Goal: Obtain resource: Obtain resource

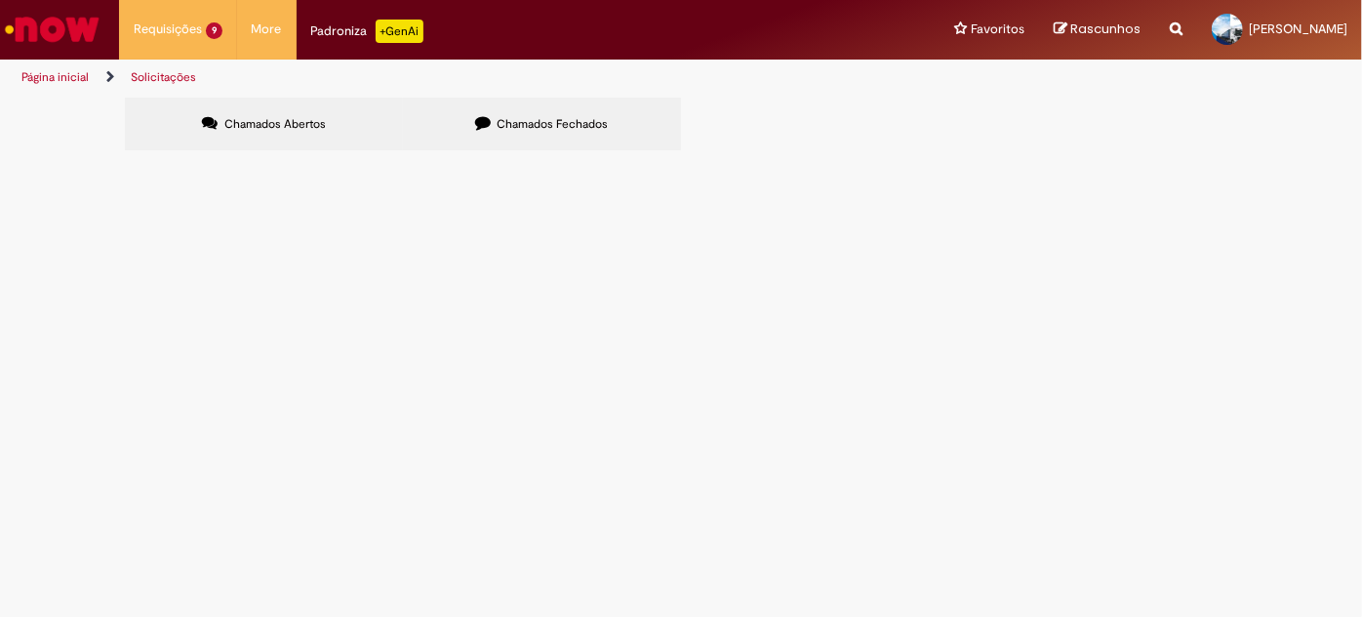
click at [0, 0] on span "OC's dos insumos referente aos meses de Julho e Agosto / 2025 - devidamente val…" at bounding box center [0, 0] width 0 height 0
click at [0, 0] on span "R13546137" at bounding box center [0, 0] width 0 height 0
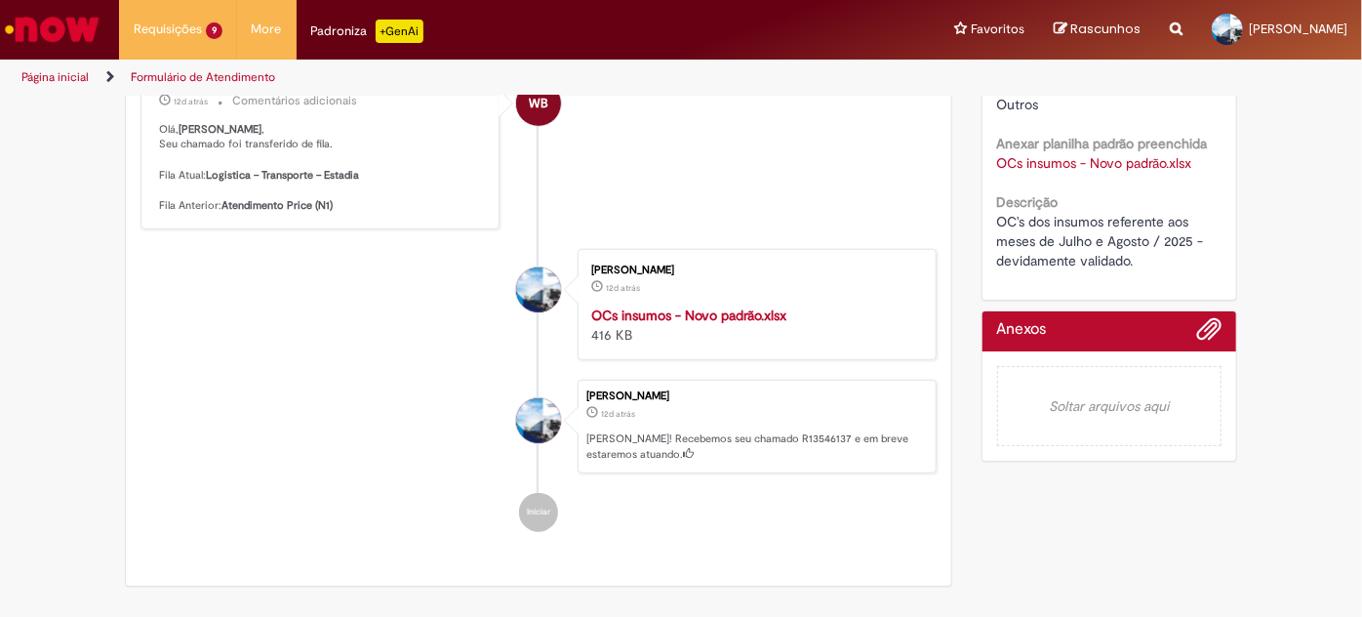
scroll to position [620, 0]
click at [651, 306] on strong "OCs insumos - Novo padrão.xlsx" at bounding box center [688, 314] width 195 height 18
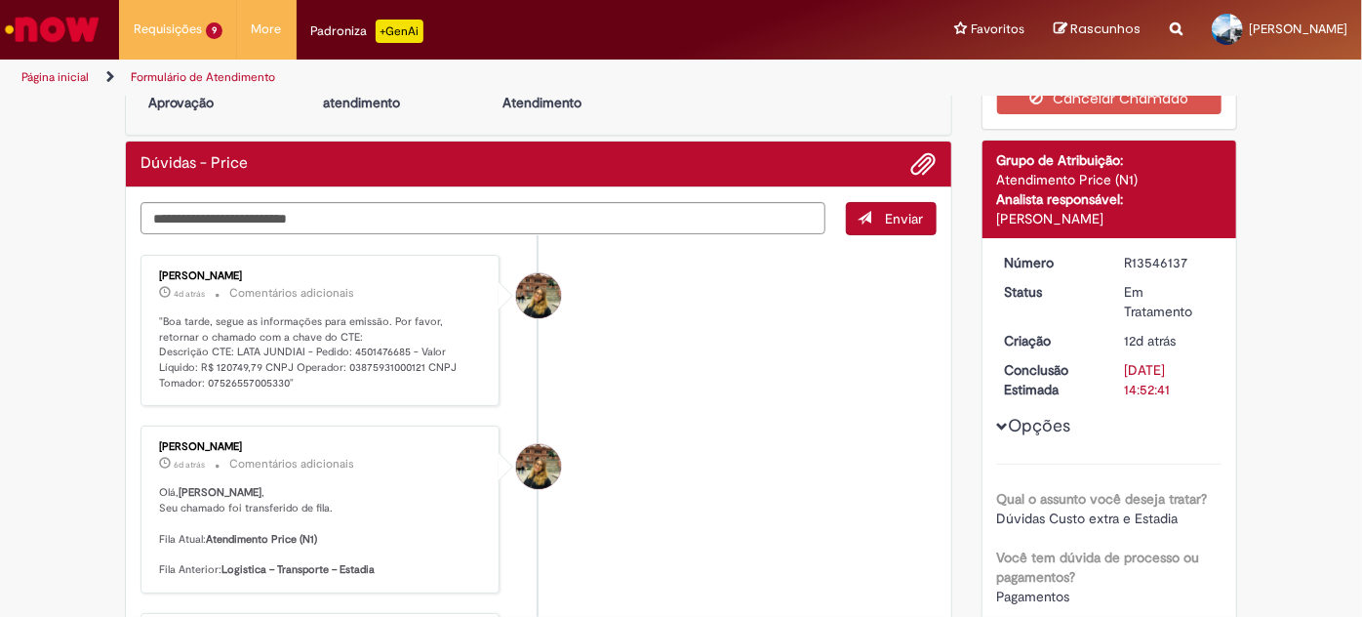
scroll to position [0, 0]
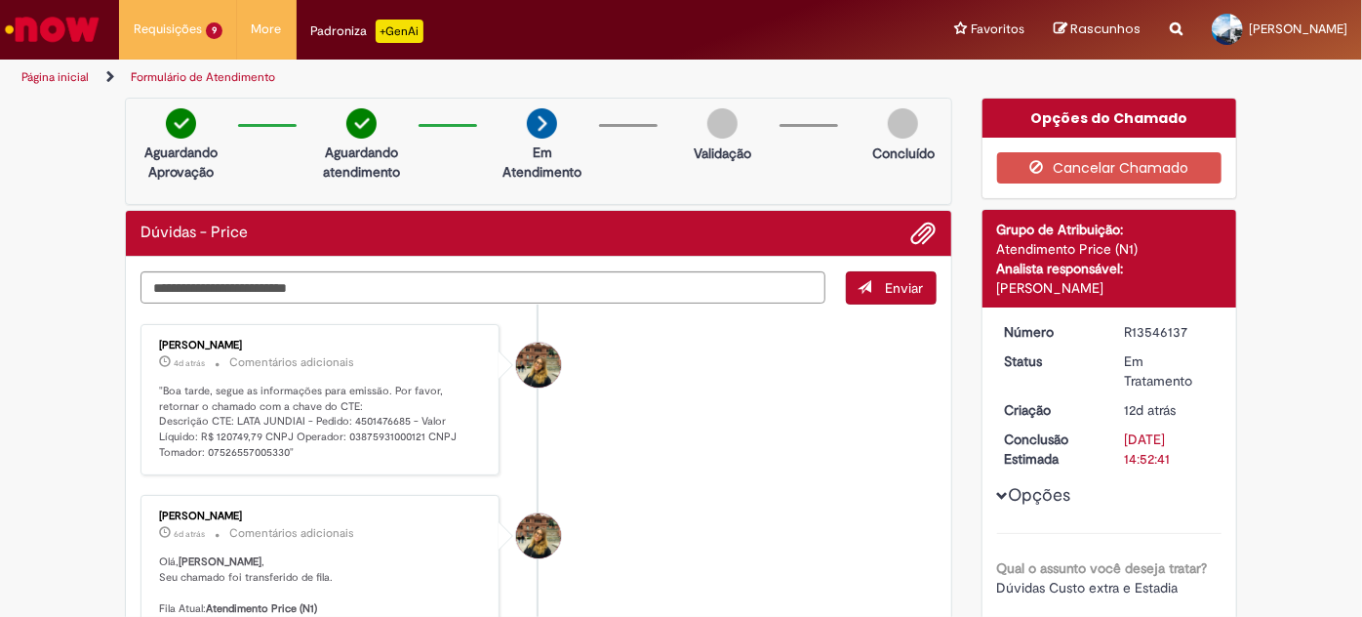
click at [359, 418] on p ""Boa tarde, segue as informações para emissão. Por favor, retornar o chamado co…" at bounding box center [321, 421] width 325 height 77
copy p "4501476685"
drag, startPoint x: 250, startPoint y: 431, endPoint x: 218, endPoint y: 428, distance: 32.3
click at [210, 438] on p ""Boa tarde, segue as informações para emissão. Por favor, retornar o chamado co…" at bounding box center [321, 421] width 325 height 77
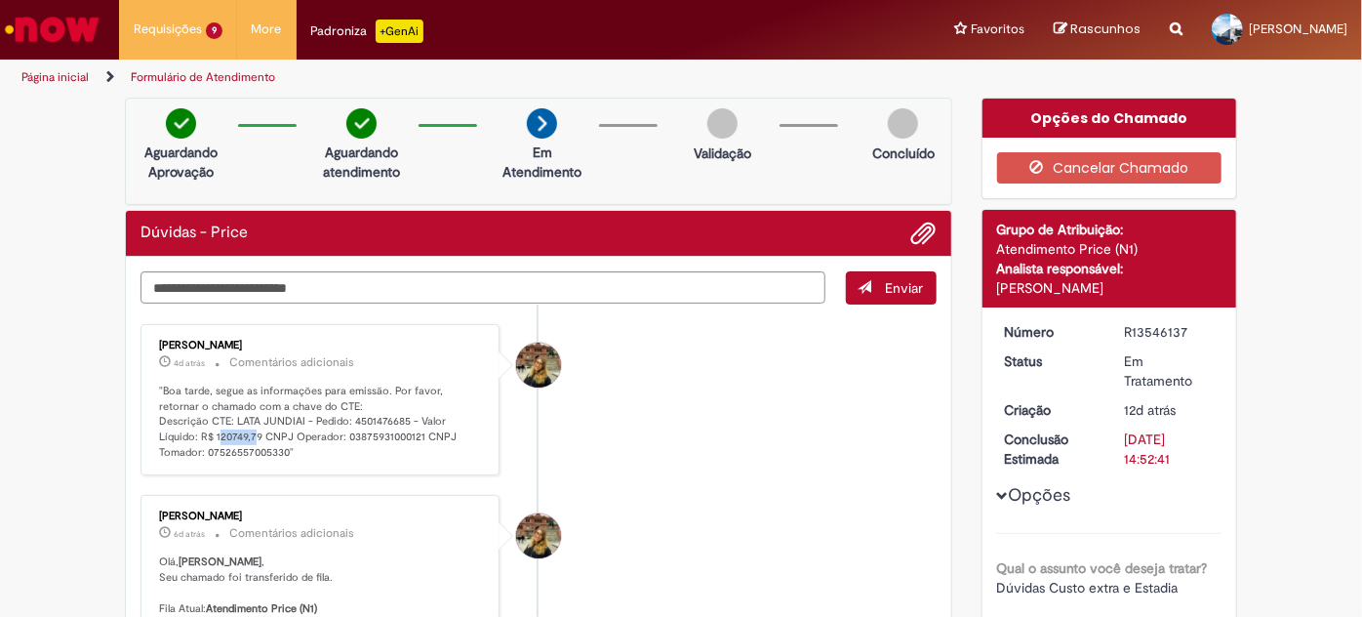
click at [210, 439] on p ""Boa tarde, segue as informações para emissão. Por favor, retornar o chamado co…" at bounding box center [321, 421] width 325 height 77
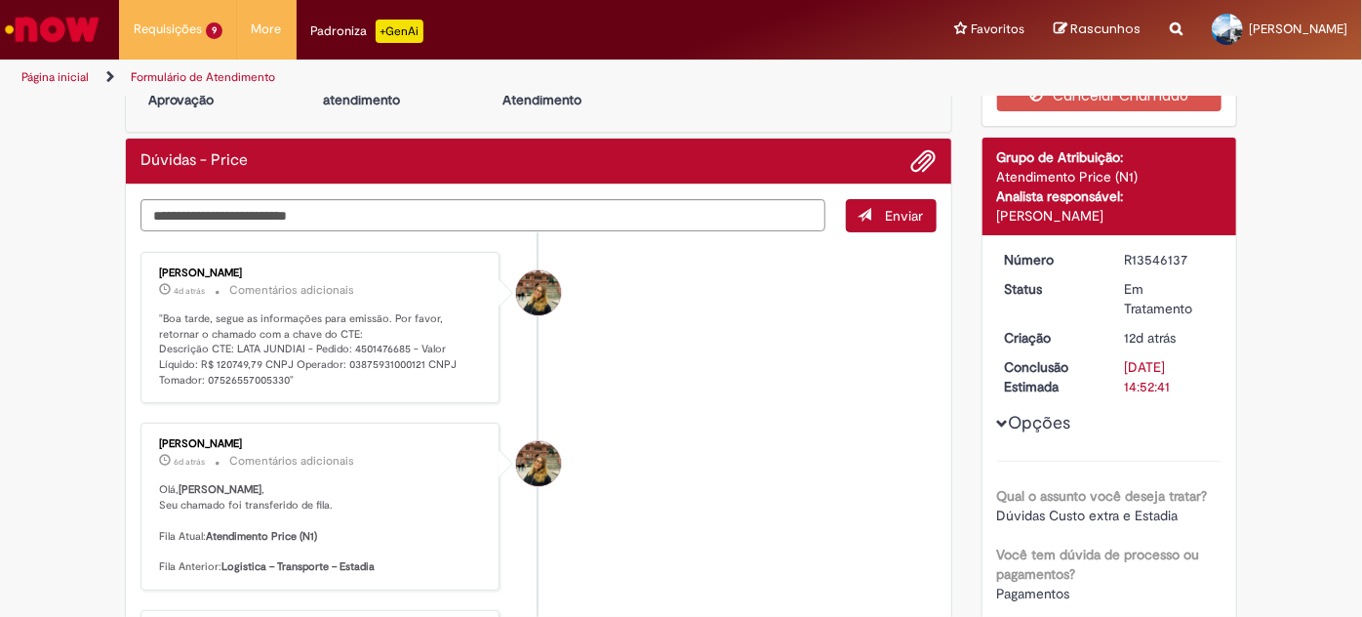
scroll to position [88, 0]
